Goal: Check status: Check status

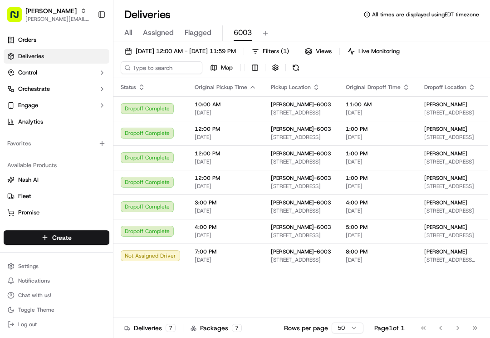
drag, startPoint x: 0, startPoint y: 0, endPoint x: 285, endPoint y: 20, distance: 285.3
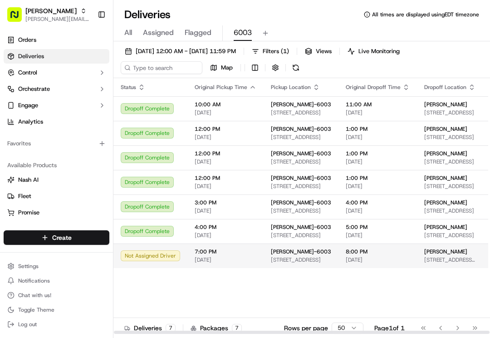
click at [435, 255] on span "[PERSON_NAME]" at bounding box center [445, 251] width 43 height 7
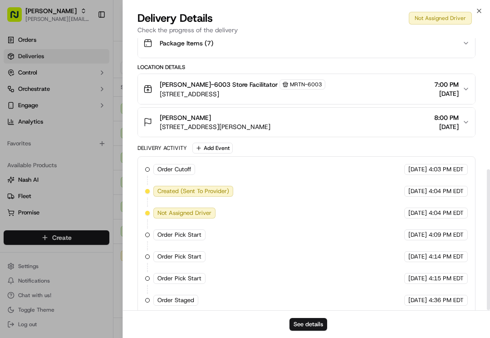
scroll to position [253, 0]
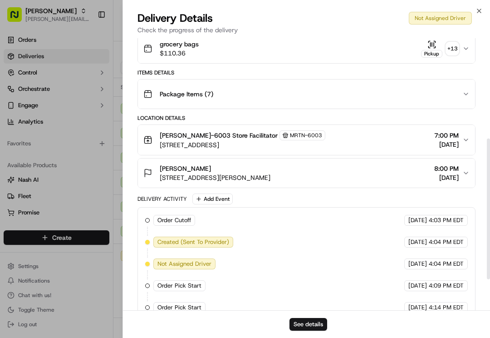
drag, startPoint x: 275, startPoint y: 260, endPoint x: 266, endPoint y: 268, distance: 12.6
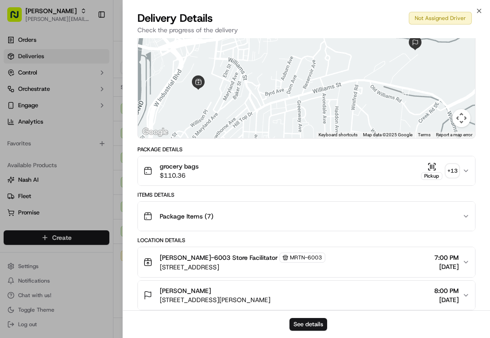
drag, startPoint x: 266, startPoint y: 268, endPoint x: 244, endPoint y: 167, distance: 103.2
click at [244, 167] on div "grocery bags $110.36 Pickup + 13" at bounding box center [302, 171] width 319 height 18
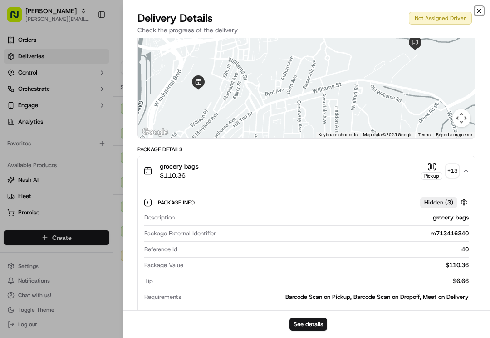
click at [482, 12] on icon "button" at bounding box center [479, 10] width 7 height 7
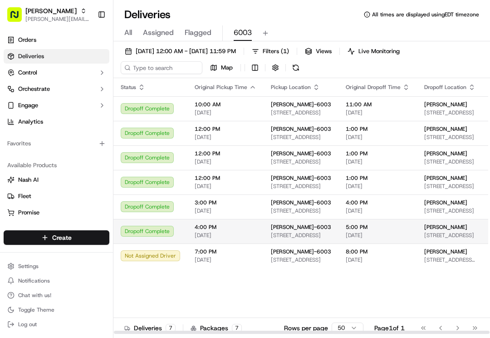
click at [345, 243] on td "5:00 PM 09/16/2025" at bounding box center [378, 231] width 79 height 25
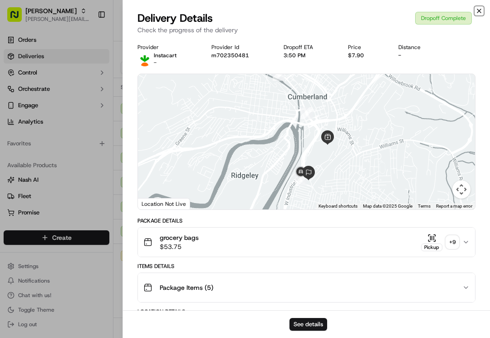
click at [477, 14] on icon "button" at bounding box center [479, 10] width 7 height 7
